Goal: Task Accomplishment & Management: Complete application form

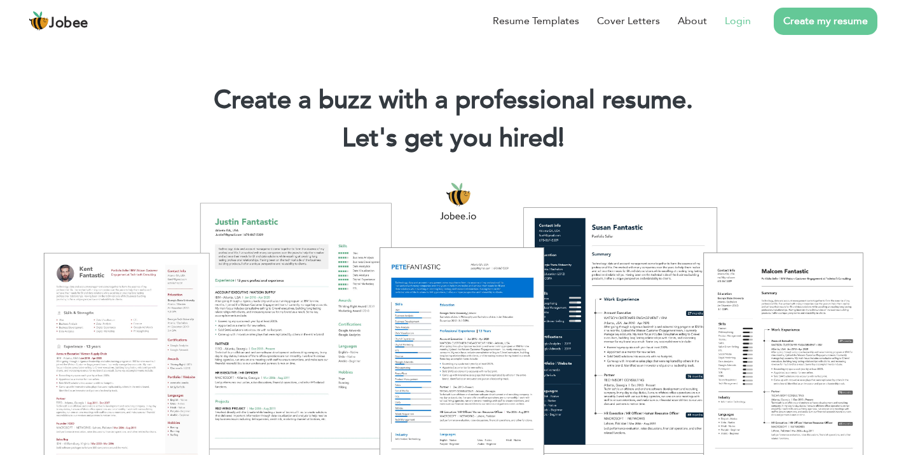
click at [748, 24] on link "Login" at bounding box center [738, 20] width 26 height 15
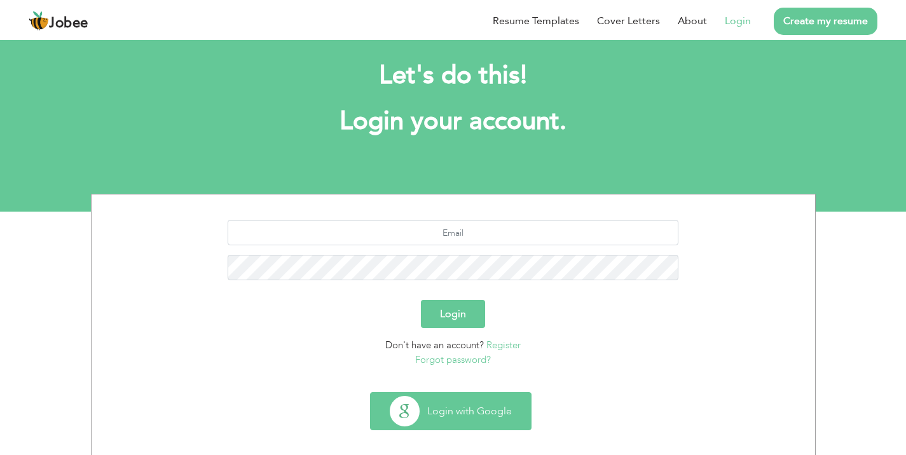
scroll to position [17, 0]
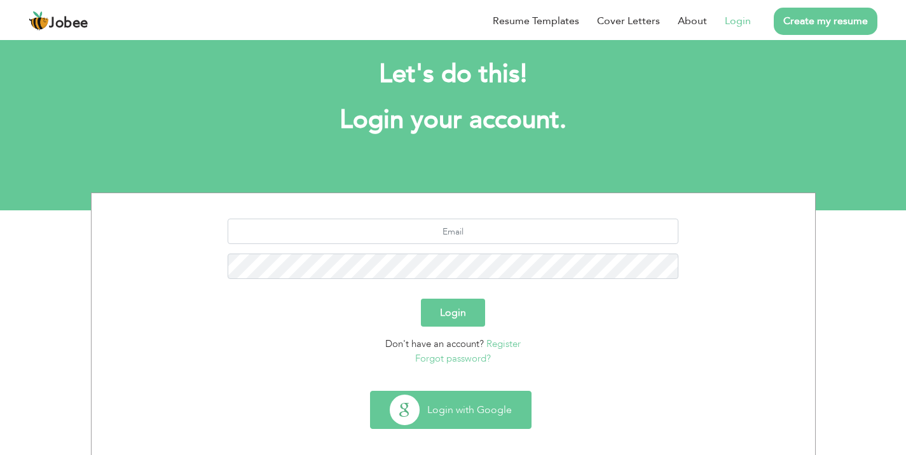
click at [487, 413] on button "Login with Google" at bounding box center [451, 410] width 160 height 37
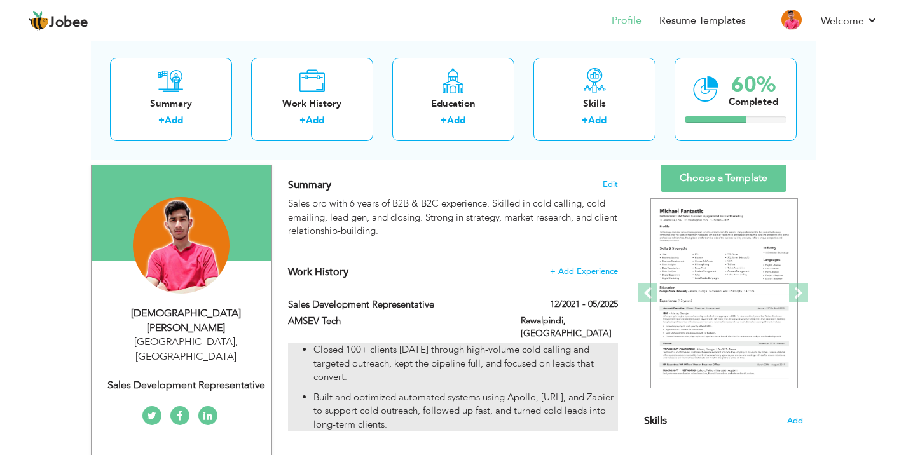
scroll to position [130, 0]
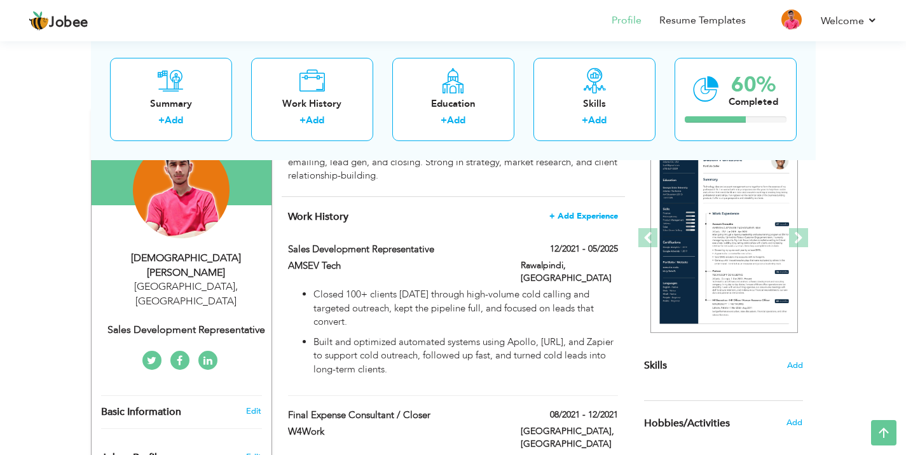
click at [591, 220] on span "+ Add Experience" at bounding box center [583, 216] width 69 height 9
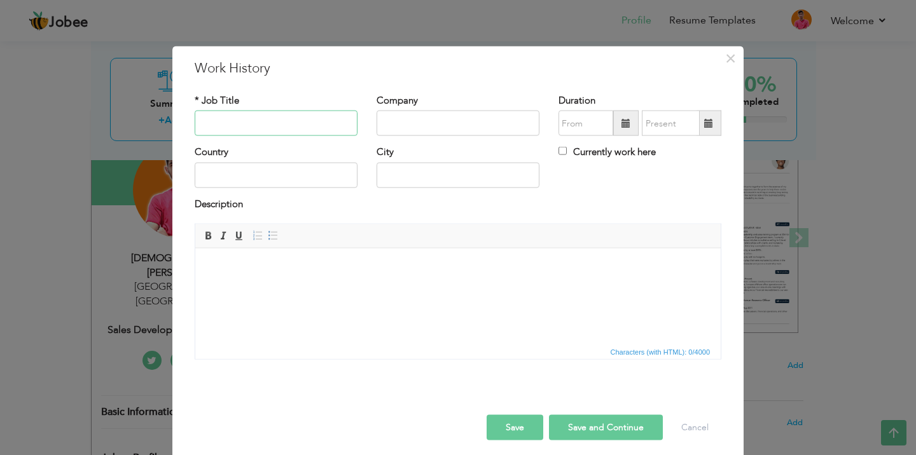
click at [287, 121] on input "text" at bounding box center [276, 123] width 163 height 25
type input "Sales Development Rep"
type input "Podium"
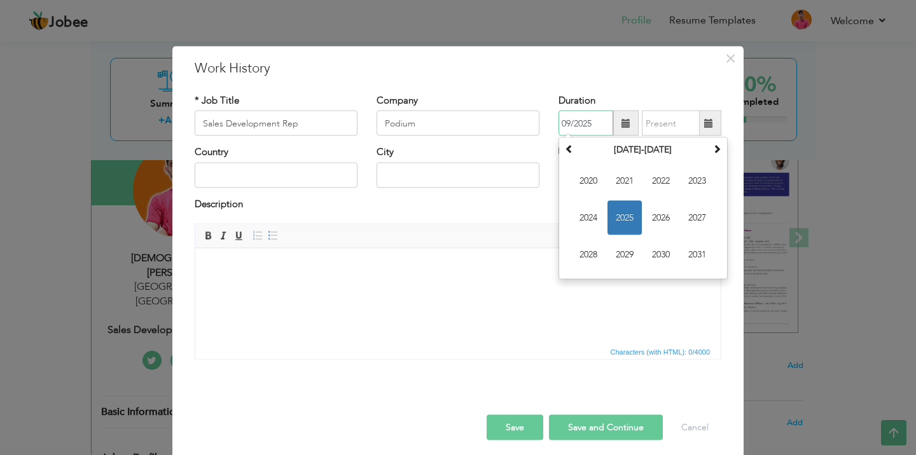
click at [563, 121] on input "09/2025" at bounding box center [585, 123] width 55 height 25
type input "08/2025"
click at [681, 95] on div "Duration 08/2025 September 2025 Su Mo Tu We Th Fr Sa 31 1 2 3 4 5 6 7 8 9 10 11…" at bounding box center [639, 115] width 163 height 42
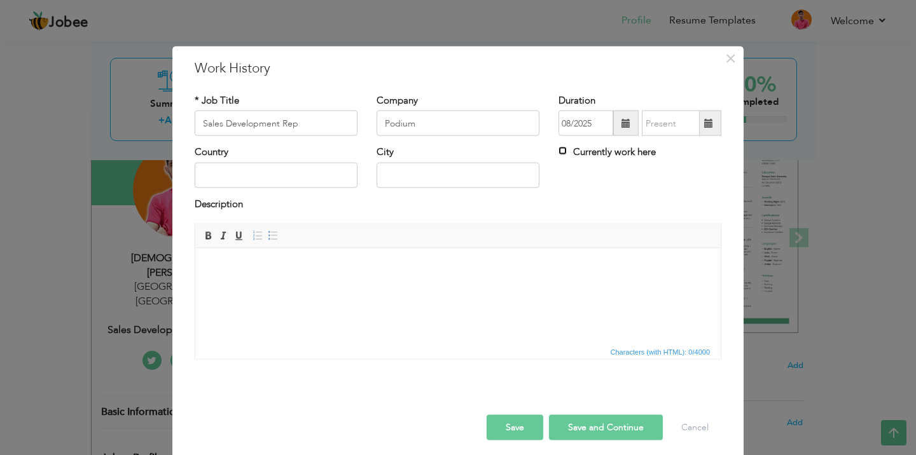
click at [558, 153] on input "Currently work here" at bounding box center [562, 151] width 8 height 8
checkbox input "true"
click at [304, 287] on html at bounding box center [457, 267] width 525 height 39
click at [368, 287] on html at bounding box center [457, 267] width 525 height 39
click at [316, 181] on input "text" at bounding box center [276, 174] width 163 height 25
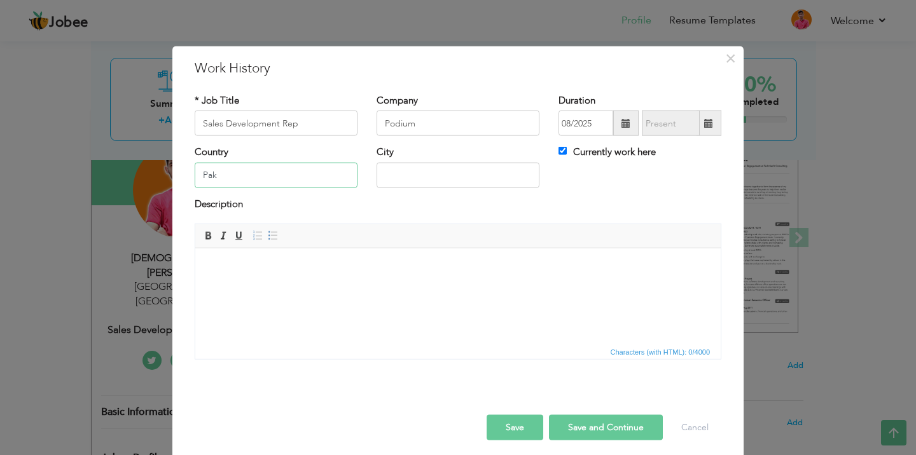
type input "Pak"
type input "[GEOGRAPHIC_DATA]"
click at [233, 164] on input "Pak" at bounding box center [276, 174] width 163 height 25
click at [228, 167] on input "Pak" at bounding box center [276, 174] width 163 height 25
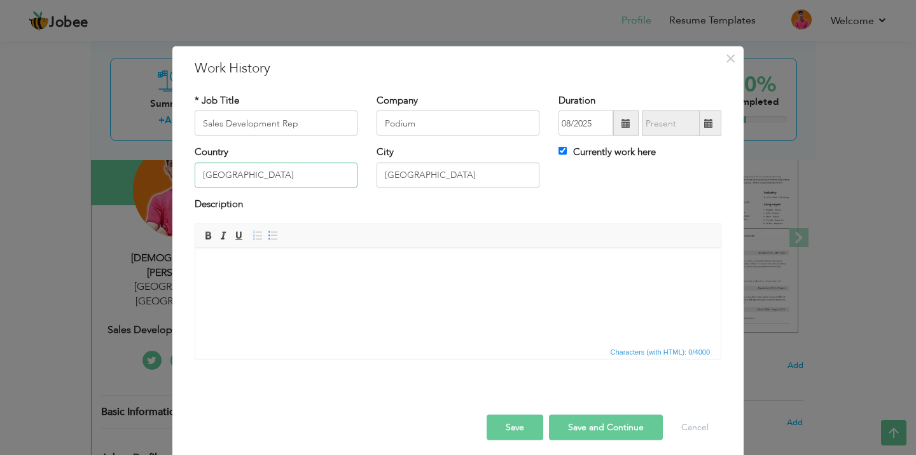
type input "[GEOGRAPHIC_DATA]"
click at [504, 430] on button "Save" at bounding box center [514, 427] width 57 height 25
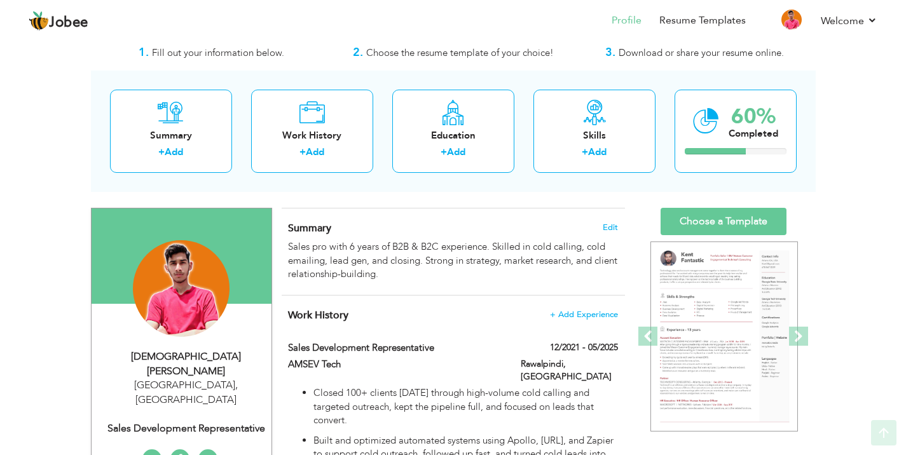
scroll to position [0, 0]
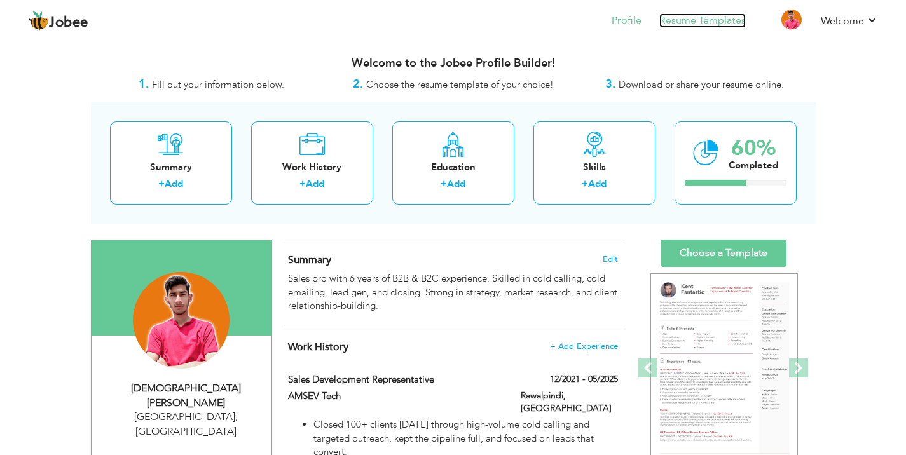
click at [720, 24] on link "Resume Templates" at bounding box center [702, 20] width 86 height 15
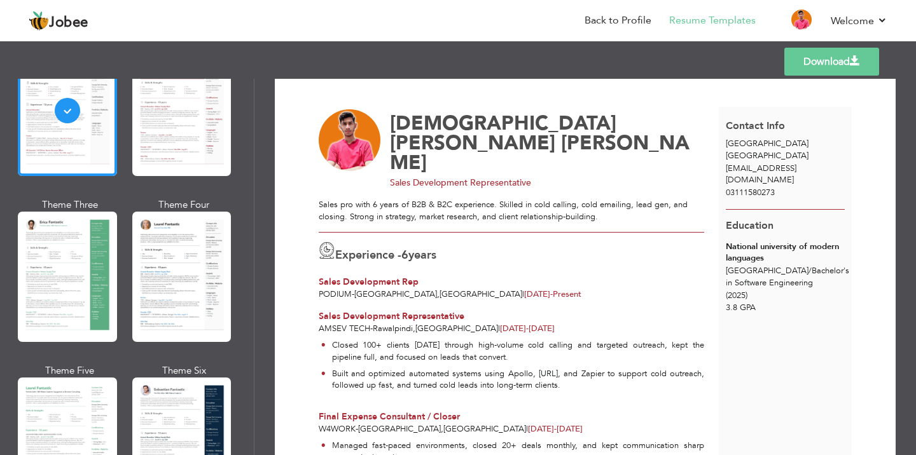
scroll to position [25, 0]
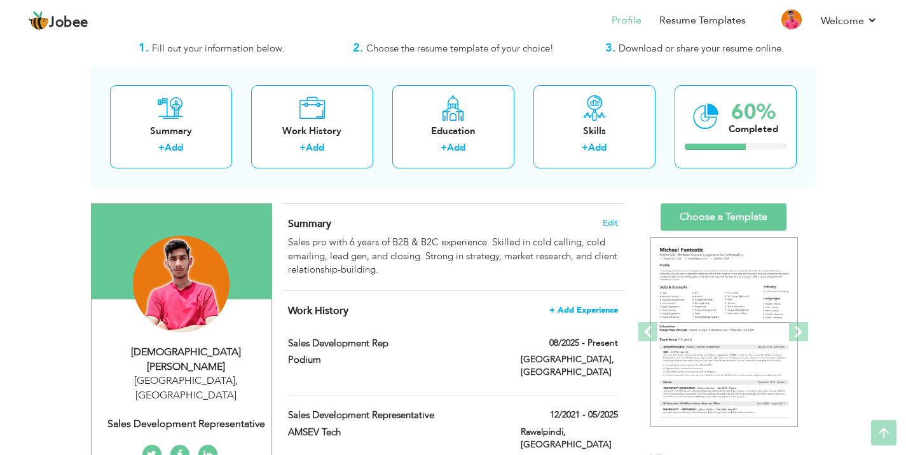
scroll to position [36, 0]
click at [610, 345] on span at bounding box center [613, 342] width 9 height 9
type input "Sales Development Rep"
type input "Podium"
type input "08/2025"
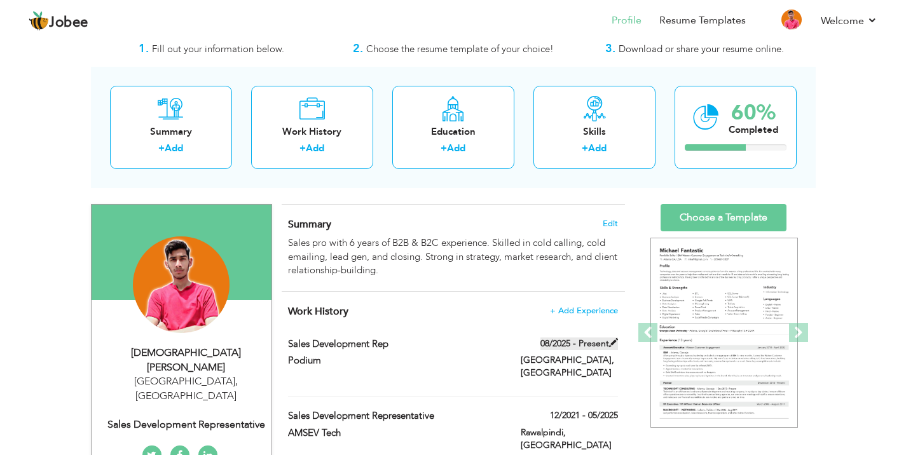
type input "[GEOGRAPHIC_DATA]"
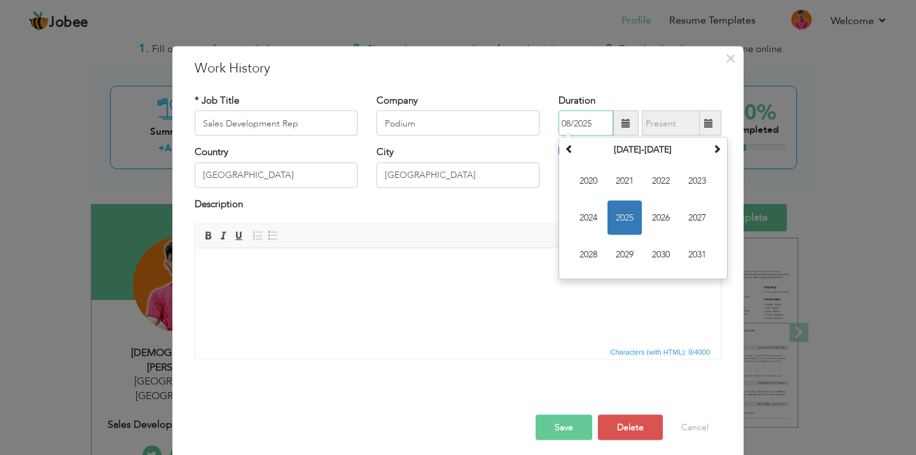
click at [563, 125] on input "08/2025" at bounding box center [585, 123] width 55 height 25
click at [566, 127] on input "08/2025" at bounding box center [585, 123] width 55 height 25
click at [571, 429] on button "Save" at bounding box center [563, 427] width 57 height 25
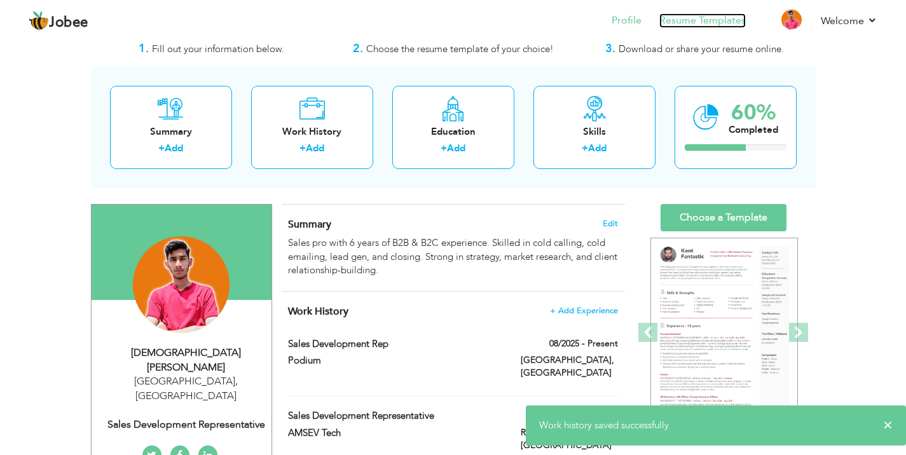
click at [718, 21] on link "Resume Templates" at bounding box center [702, 20] width 86 height 15
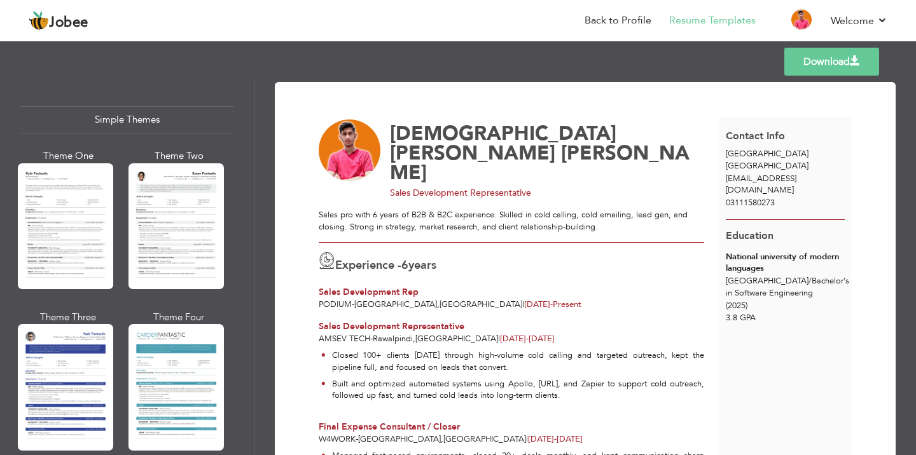
scroll to position [2216, 0]
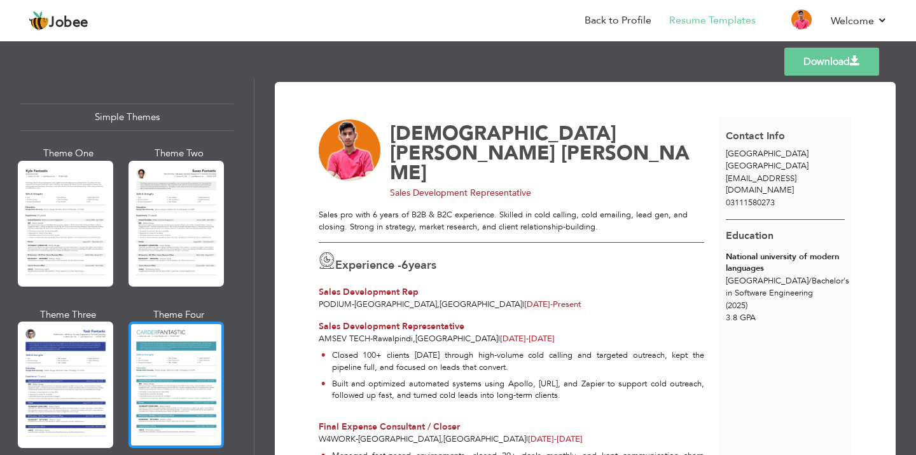
click at [182, 322] on div at bounding box center [175, 385] width 95 height 126
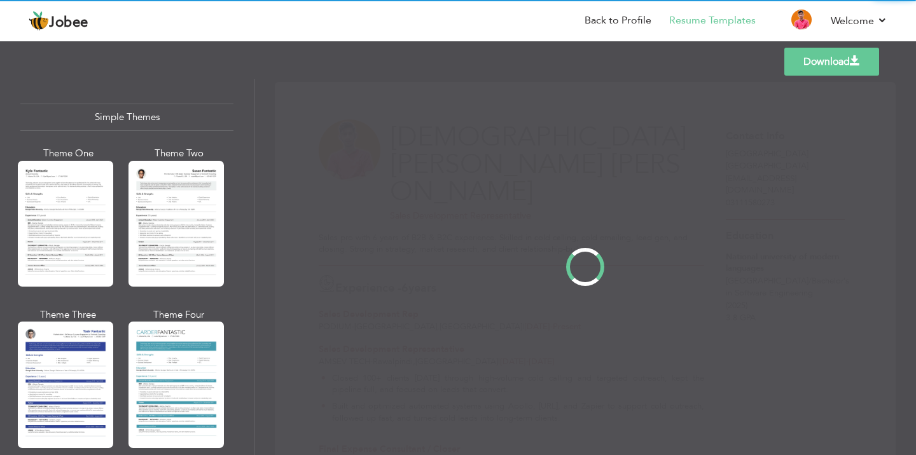
click at [76, 329] on div "Professional Themes Theme One Theme Two Theme Three Theme Four" at bounding box center [458, 267] width 916 height 376
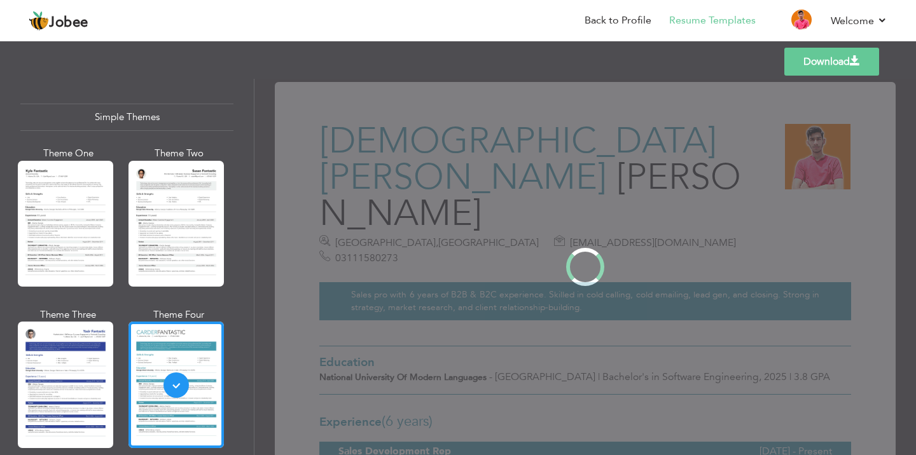
click at [85, 201] on div at bounding box center [65, 224] width 95 height 126
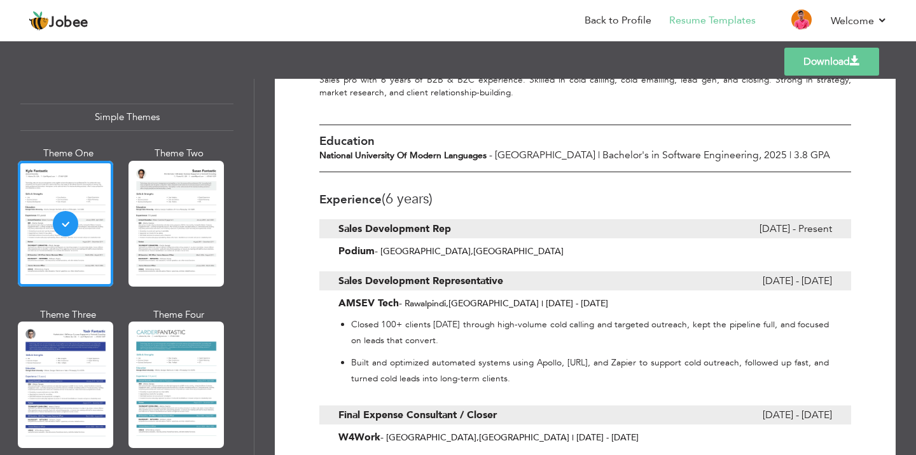
scroll to position [149, 0]
click at [816, 71] on link "Download" at bounding box center [831, 62] width 95 height 28
